Goal: Task Accomplishment & Management: Use online tool/utility

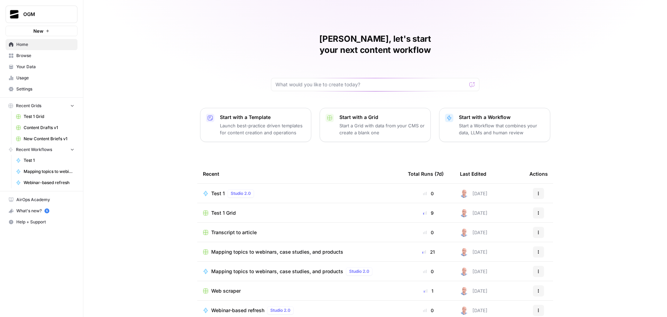
click at [214, 190] on span "Test 1" at bounding box center [218, 193] width 14 height 7
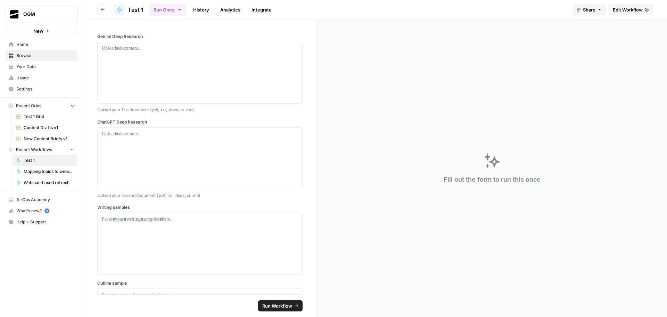
click at [626, 12] on span "Edit Workflow" at bounding box center [628, 9] width 30 height 7
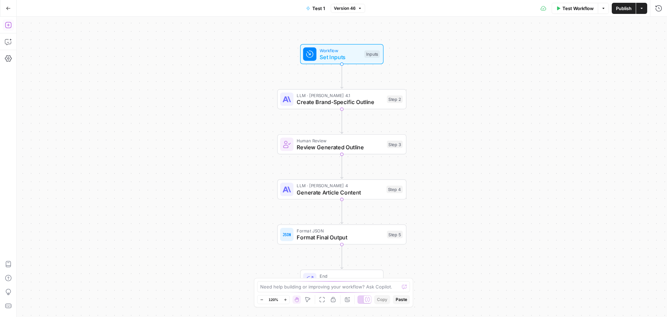
click at [4, 25] on button "Add Steps" at bounding box center [8, 24] width 11 height 11
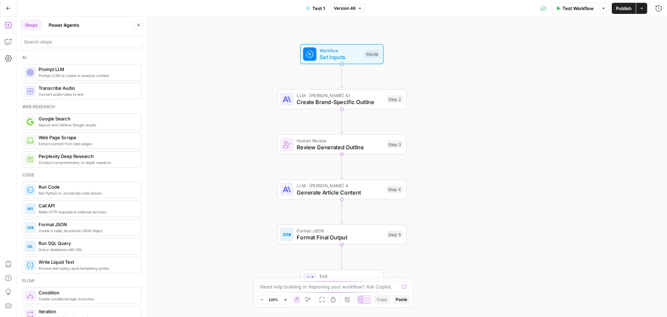
click at [68, 26] on button "Power Agents" at bounding box center [63, 24] width 39 height 11
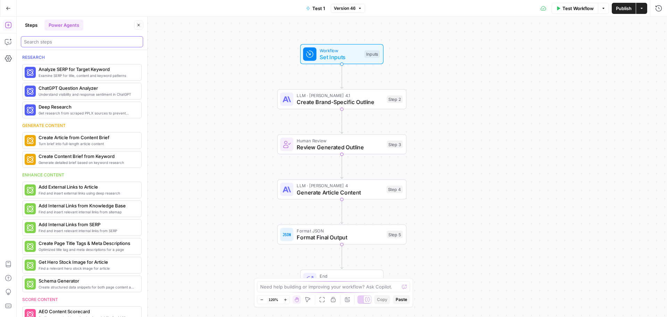
click at [82, 43] on input "search" at bounding box center [82, 41] width 116 height 7
type input "d"
